Goal: Information Seeking & Learning: Find specific fact

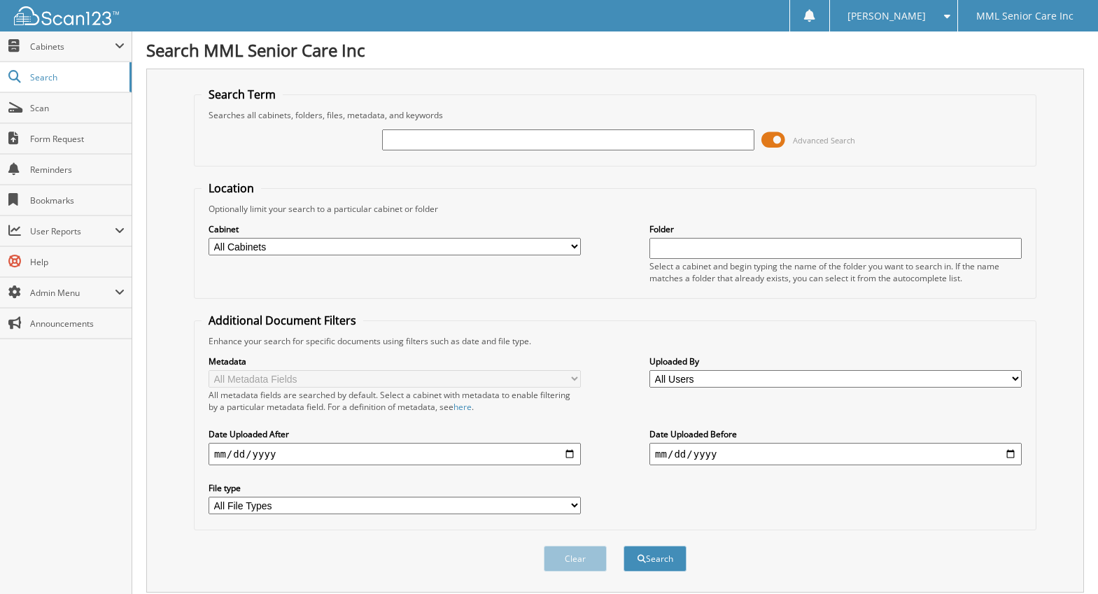
click at [505, 134] on input "text" at bounding box center [568, 139] width 372 height 21
type input "[PERSON_NAME]"
click at [656, 550] on button "Search" at bounding box center [655, 559] width 63 height 26
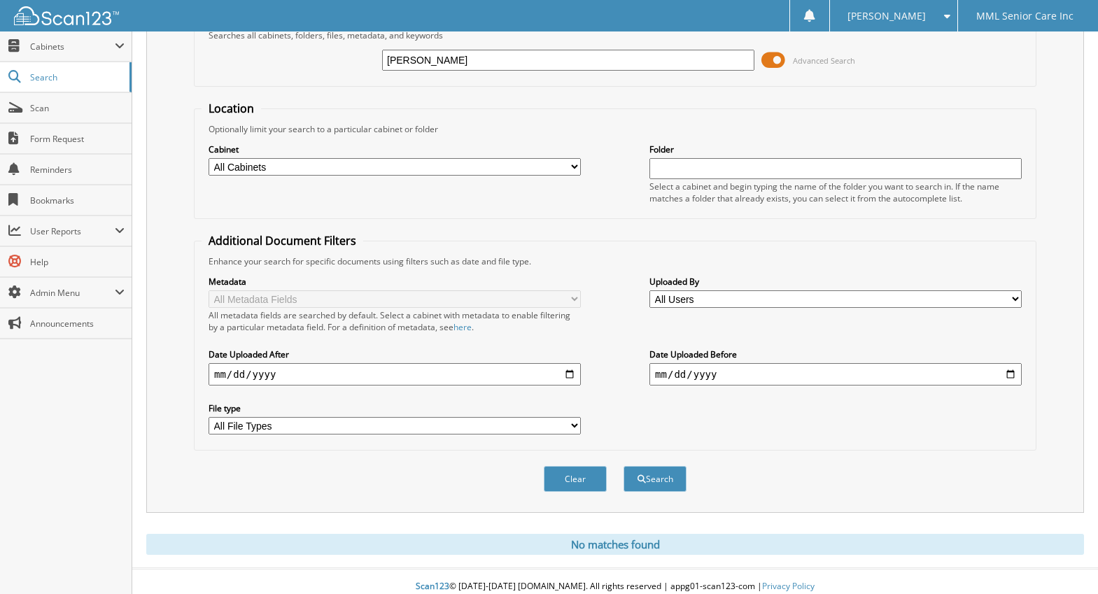
click at [86, 17] on img at bounding box center [66, 15] width 105 height 19
